Goal: Task Accomplishment & Management: Use online tool/utility

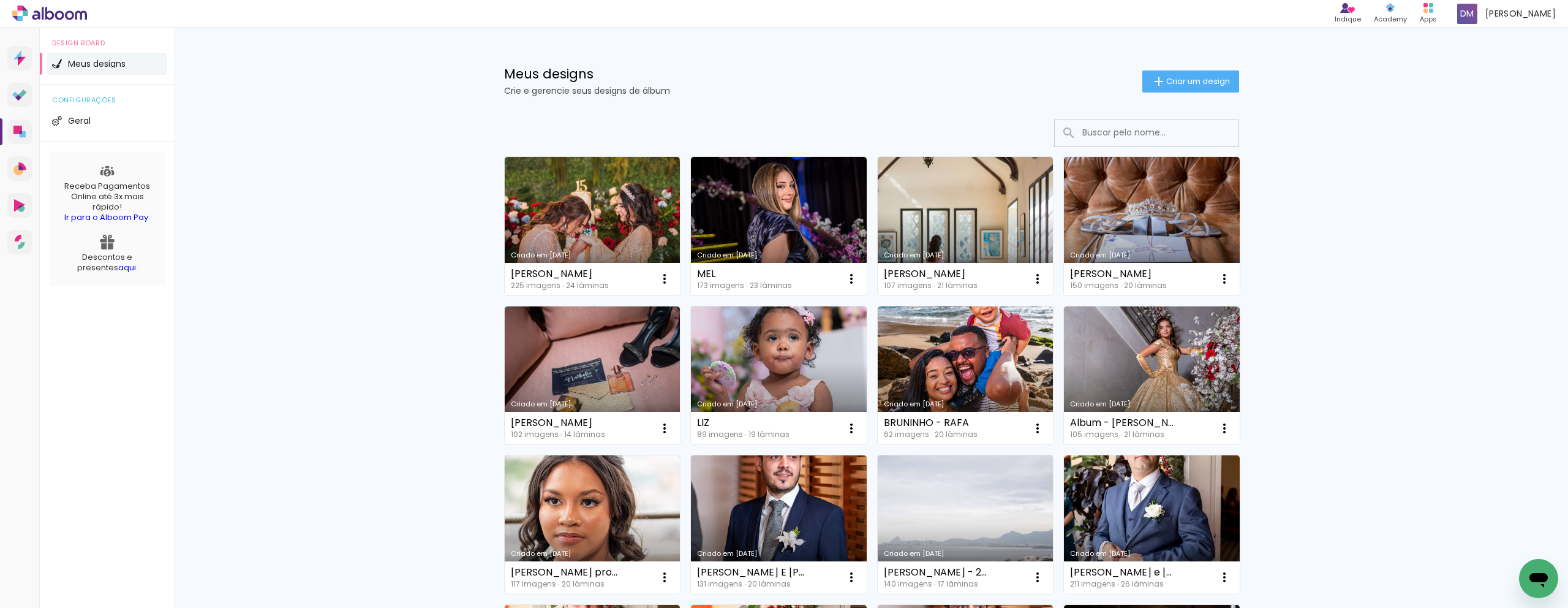
scroll to position [2, 0]
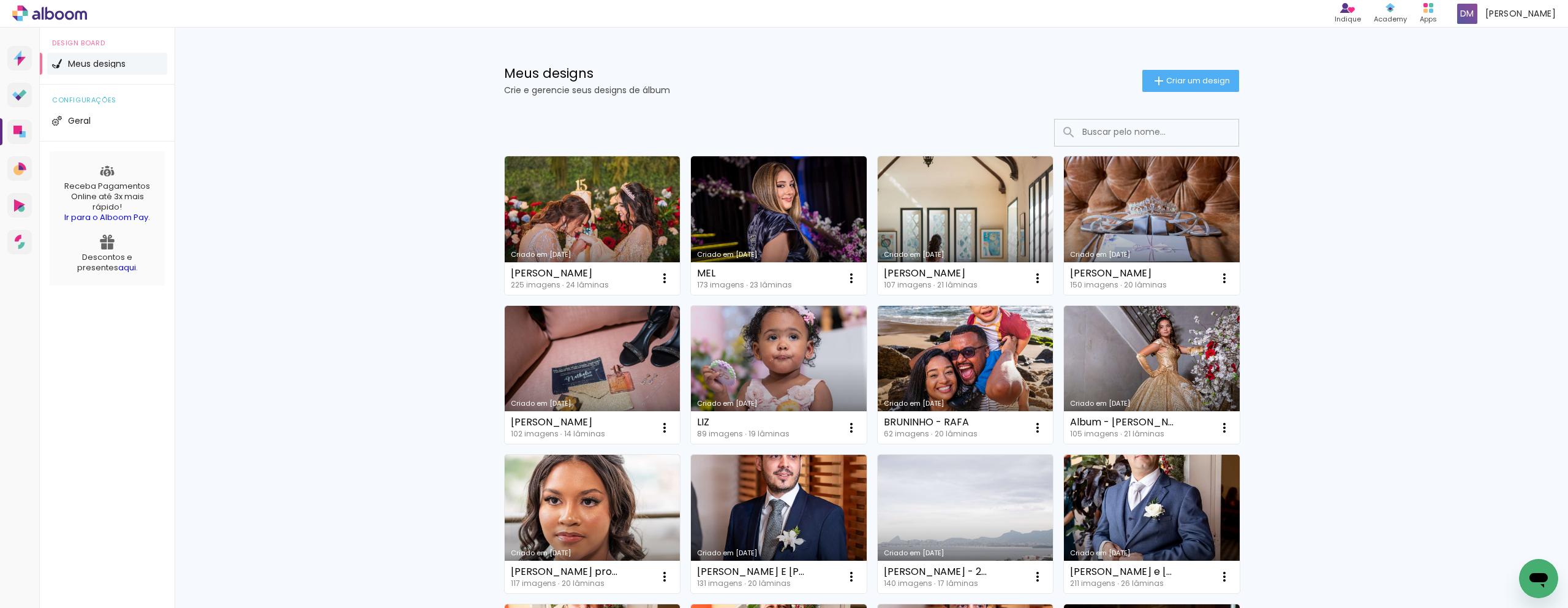
scroll to position [0, 0]
click at [1208, 88] on paper-button "Criar um design" at bounding box center [1191, 81] width 97 height 22
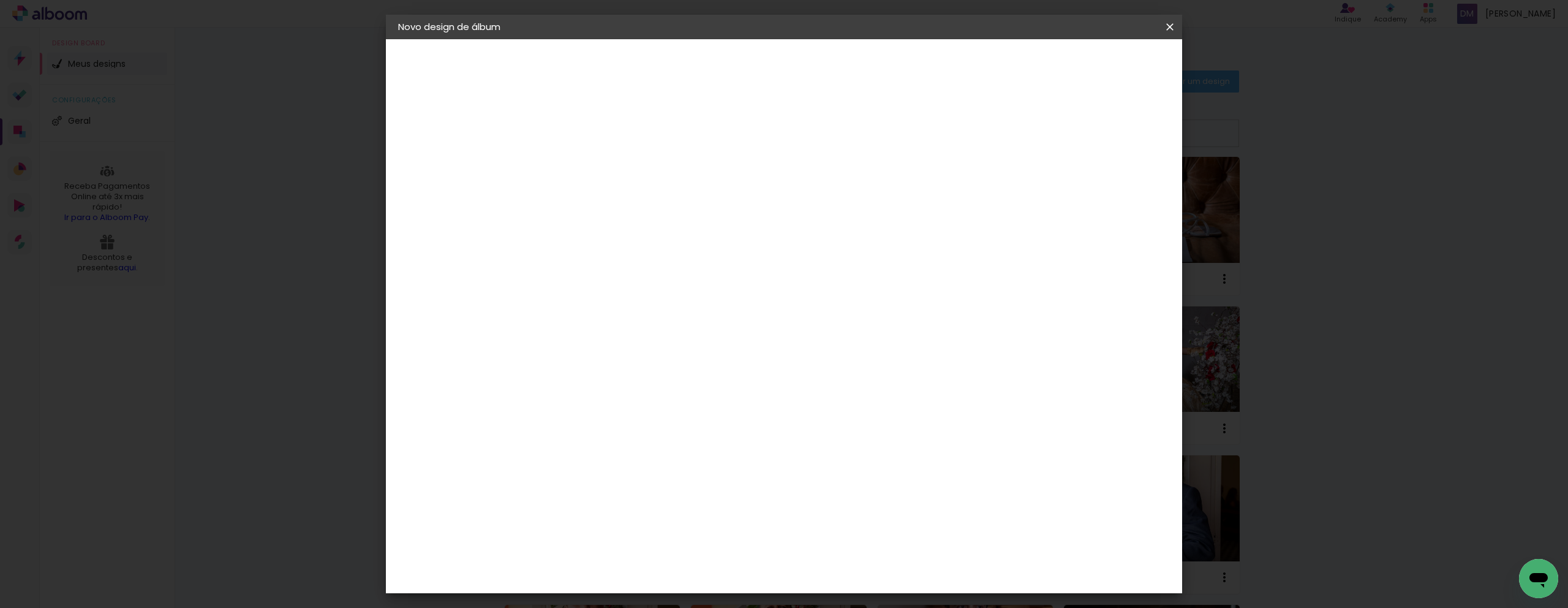
click at [723, 250] on album-spec-supplier-section at bounding box center [679, 196] width 231 height 155
click at [667, 236] on input at bounding box center [617, 233] width 99 height 15
click at [1171, 28] on iron-icon at bounding box center [1169, 27] width 15 height 12
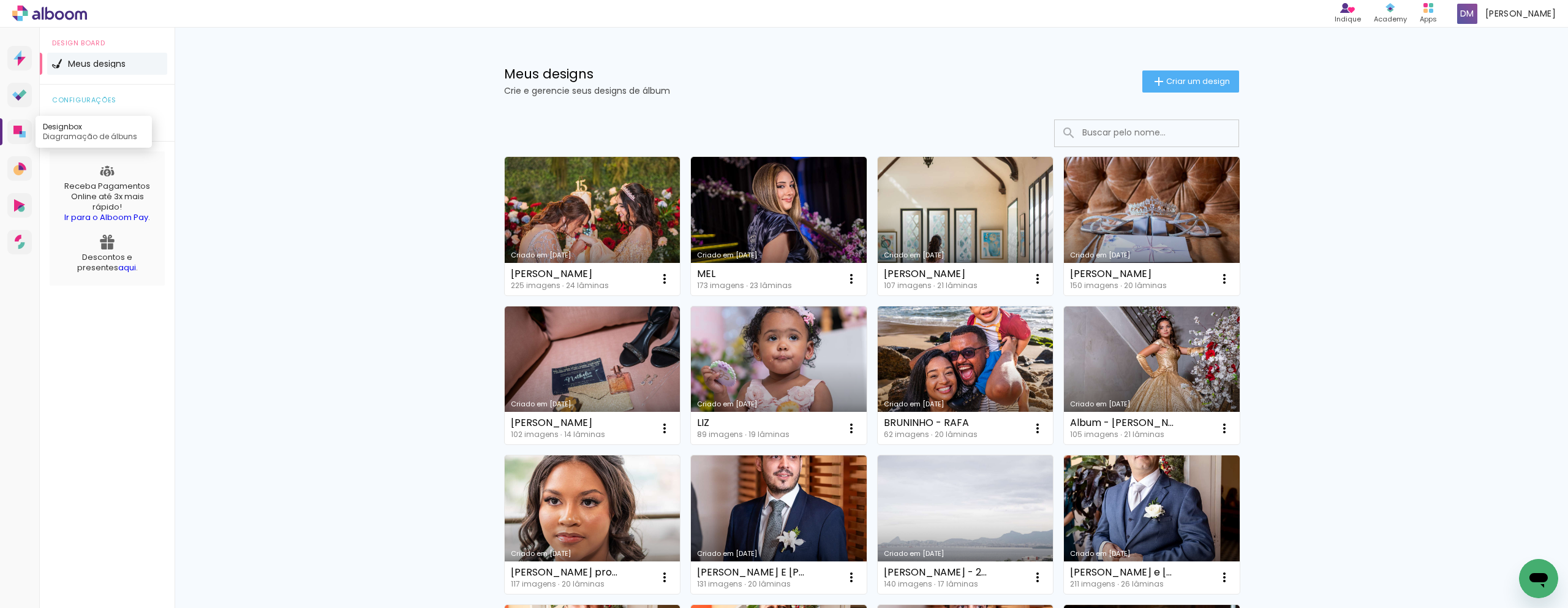
click at [26, 140] on link "Designbox Diagramação de álbuns" at bounding box center [20, 132] width 25 height 25
click at [1188, 87] on paper-button "Criar um design" at bounding box center [1191, 81] width 97 height 22
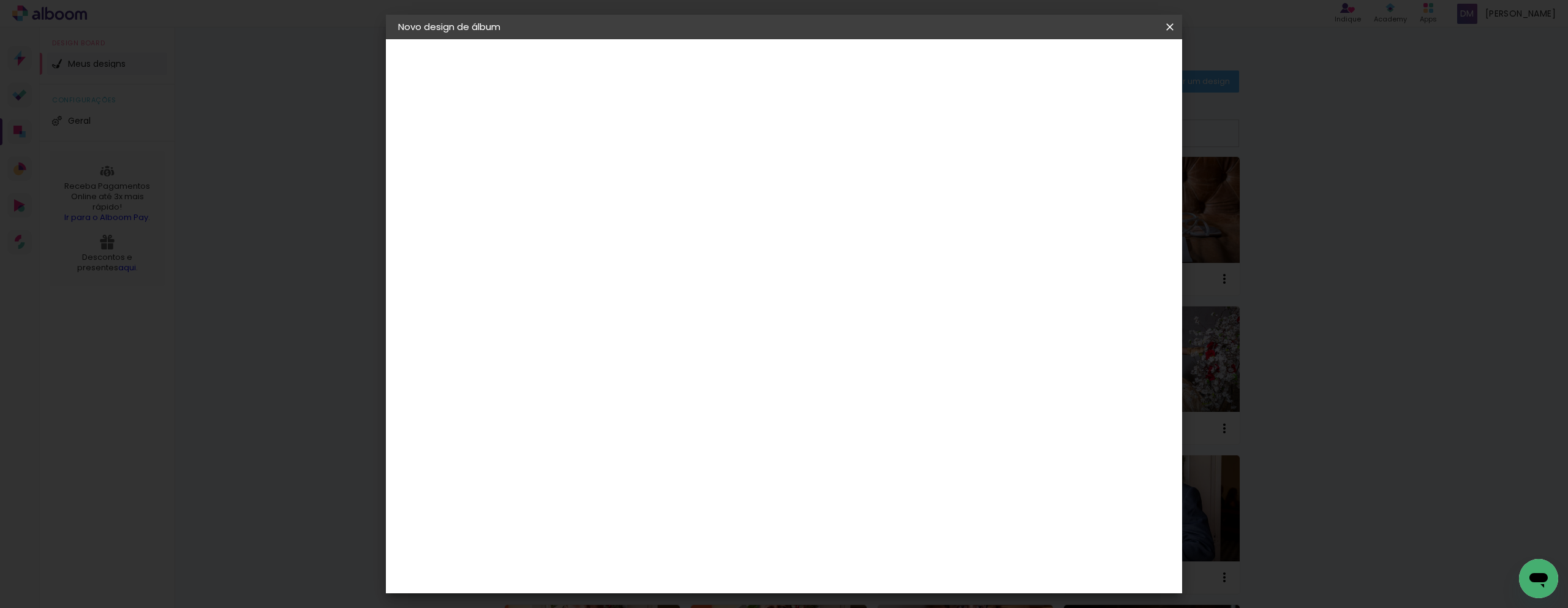
click at [632, 243] on paper-input-container at bounding box center [617, 234] width 108 height 28
click at [628, 239] on input at bounding box center [617, 233] width 99 height 15
type input "lui"
type paper-input "lui"
click at [645, 281] on div "[PERSON_NAME]" at bounding box center [631, 277] width 81 height 10
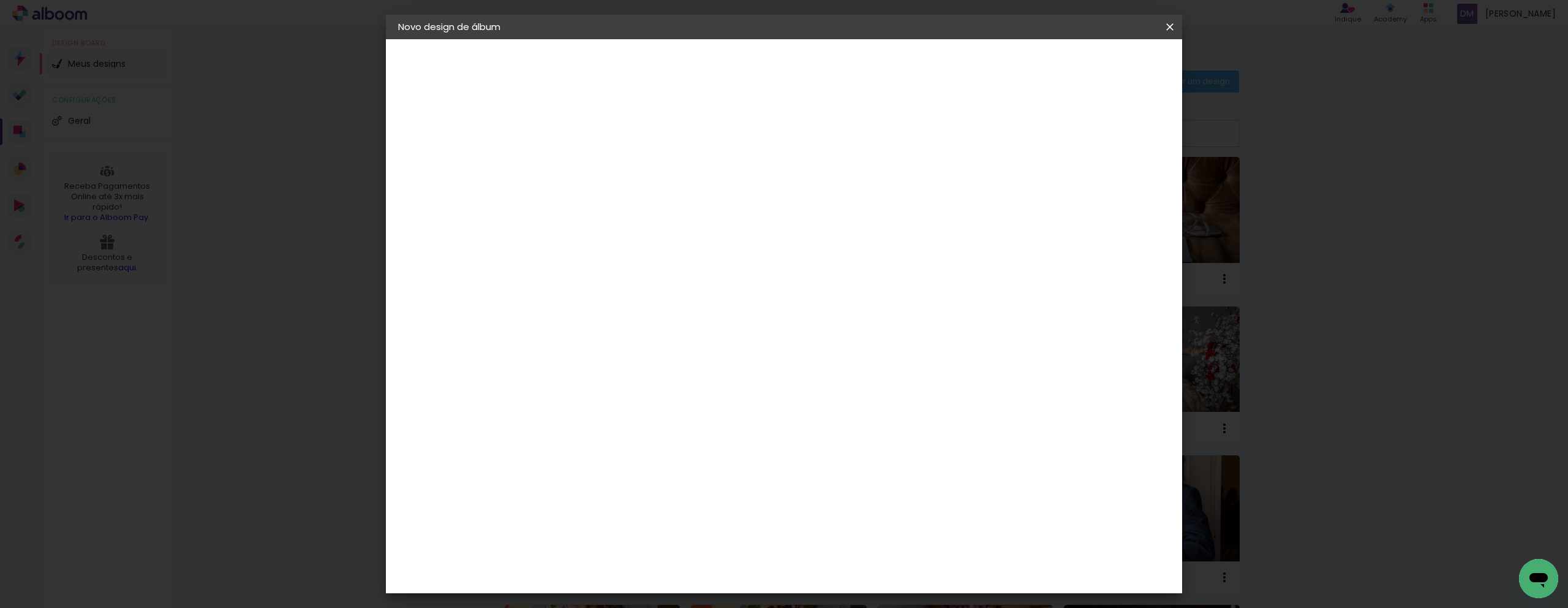
click at [801, 69] on paper-button "Avançar" at bounding box center [771, 64] width 60 height 21
click at [665, 199] on paper-input-container "Linha" at bounding box center [629, 214] width 71 height 31
click at [0, 0] on slot "Encadernados" at bounding box center [0, 0] width 0 height 0
type input "Encadernados"
click at [681, 359] on span "25 x 60" at bounding box center [652, 371] width 57 height 25
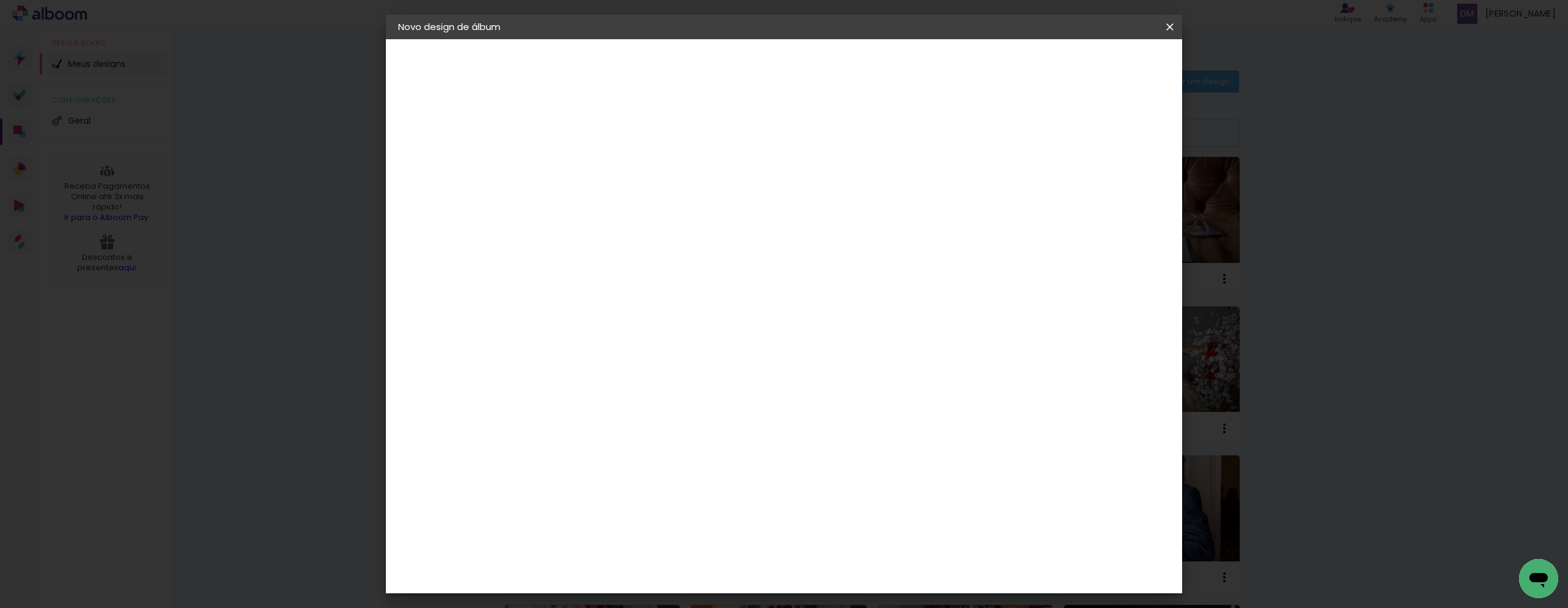
click at [0, 0] on slot "Avançar" at bounding box center [0, 0] width 0 height 0
click at [1094, 67] on span "Iniciar design" at bounding box center [1065, 64] width 56 height 8
